Goal: Information Seeking & Learning: Check status

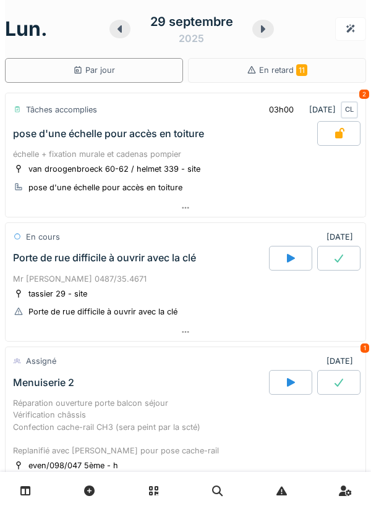
click at [214, 341] on div at bounding box center [186, 332] width 360 height 18
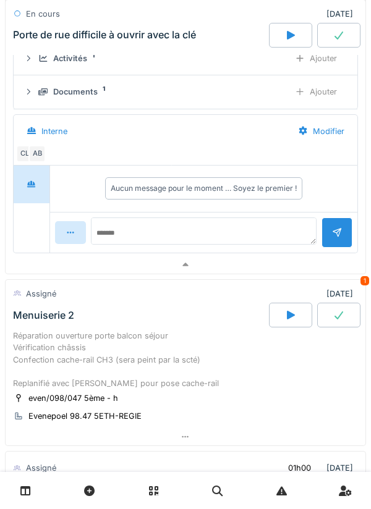
scroll to position [352, 0]
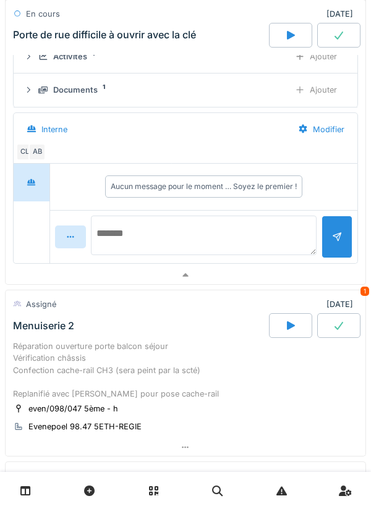
click at [137, 231] on textarea at bounding box center [204, 236] width 226 height 40
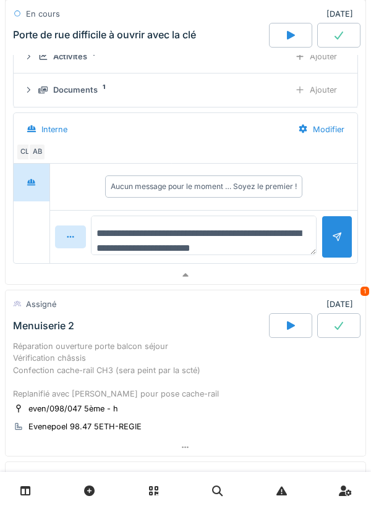
type textarea "**********"
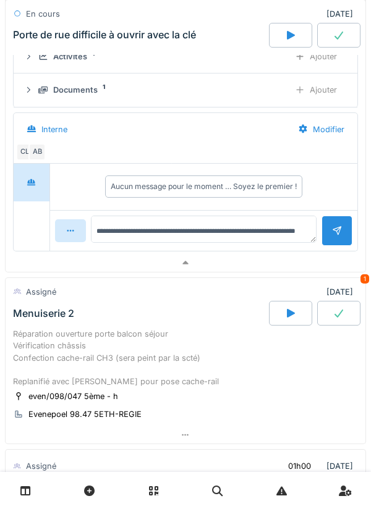
click at [332, 237] on div at bounding box center [337, 231] width 10 height 12
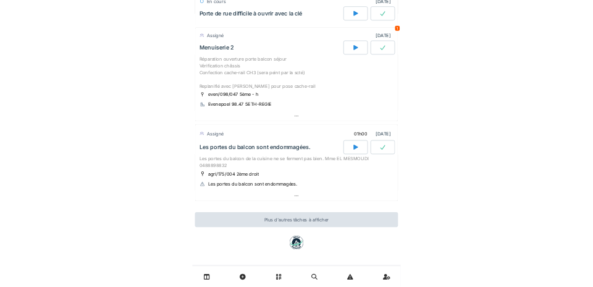
scroll to position [0, 0]
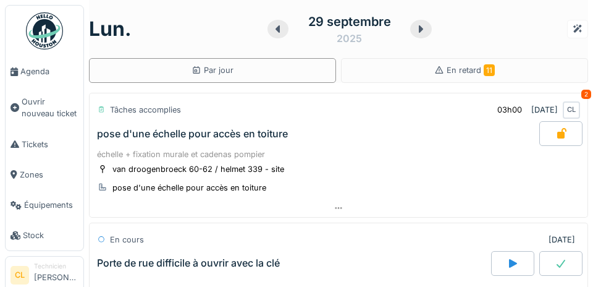
click at [39, 74] on span "Agenda" at bounding box center [49, 72] width 58 height 12
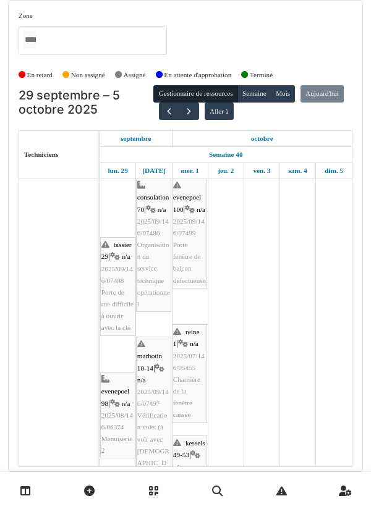
scroll to position [137, 0]
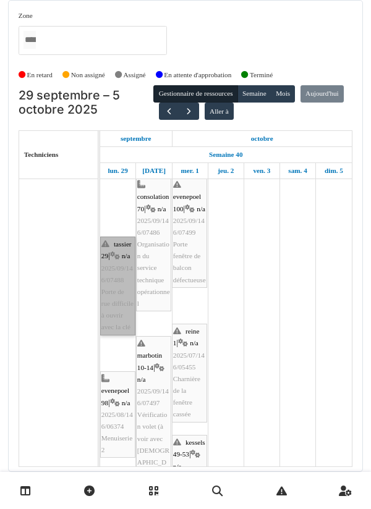
click at [115, 317] on link "tassier 29 | n/a 2025/09/146/07488 Porte de rue difficile à ouvrir avec la clé" at bounding box center [117, 286] width 35 height 99
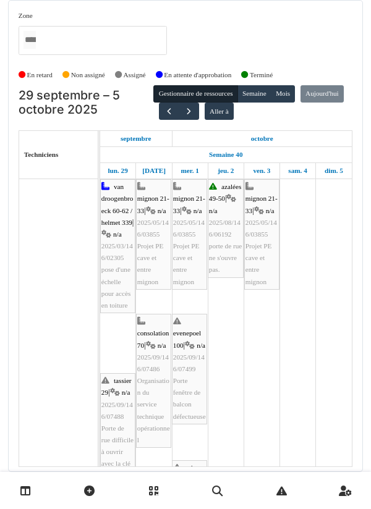
scroll to position [0, 0]
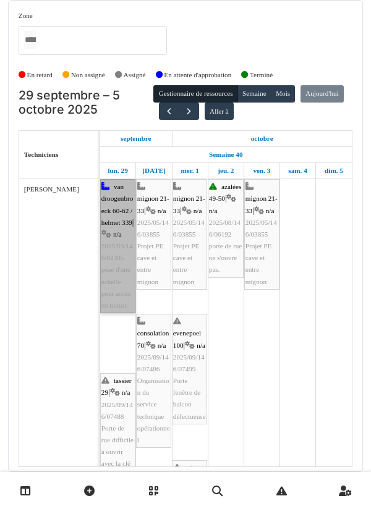
click at [116, 272] on link "van droogenbroeck 60-62 / helmet 339 | n/a 2025/03/146/02305 pose d'une échelle…" at bounding box center [117, 246] width 35 height 134
